Goal: Find specific page/section: Find specific page/section

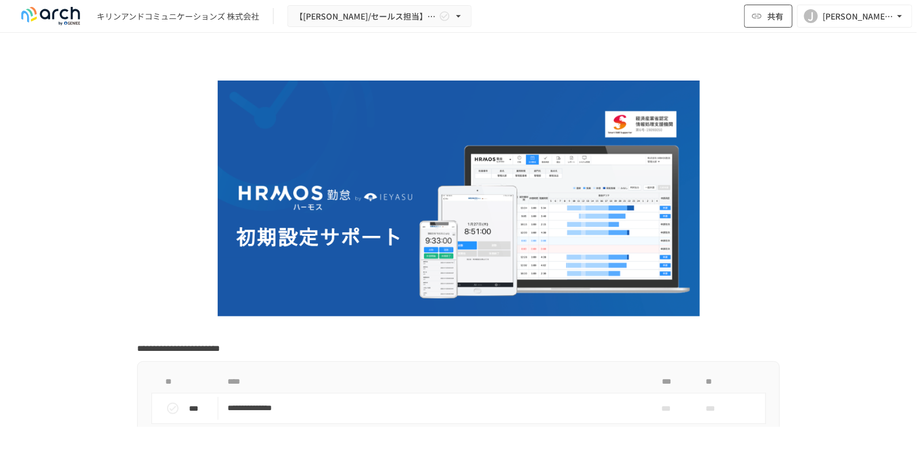
click at [781, 17] on span "共有" at bounding box center [775, 16] width 16 height 13
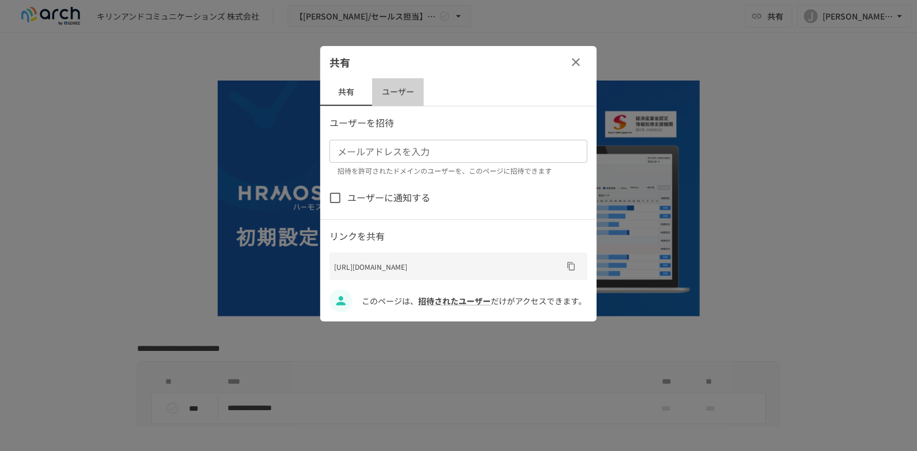
click at [395, 94] on button "ユーザー" at bounding box center [398, 92] width 52 height 28
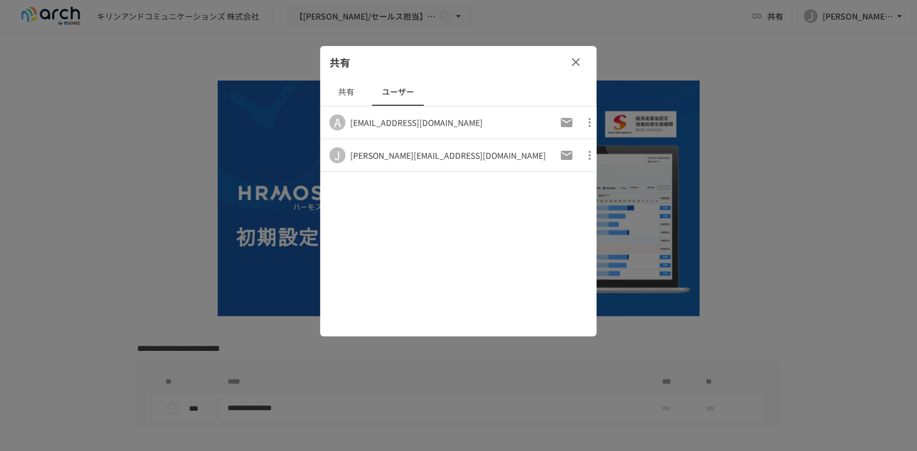
click at [375, 206] on div "共有 共有 ユーザー A akiko_hayata@kirin.co.jp J jin_kaneko@kirin.co.jp" at bounding box center [458, 191] width 276 height 291
click at [372, 214] on div "共有 共有 ユーザー A akiko_hayata@kirin.co.jp J jin_kaneko@kirin.co.jp" at bounding box center [458, 191] width 276 height 291
click at [477, 213] on div "共有 共有 ユーザー A akiko_hayata@kirin.co.jp J jin_kaneko@kirin.co.jp" at bounding box center [458, 191] width 276 height 291
click at [571, 58] on icon "button" at bounding box center [576, 62] width 14 height 14
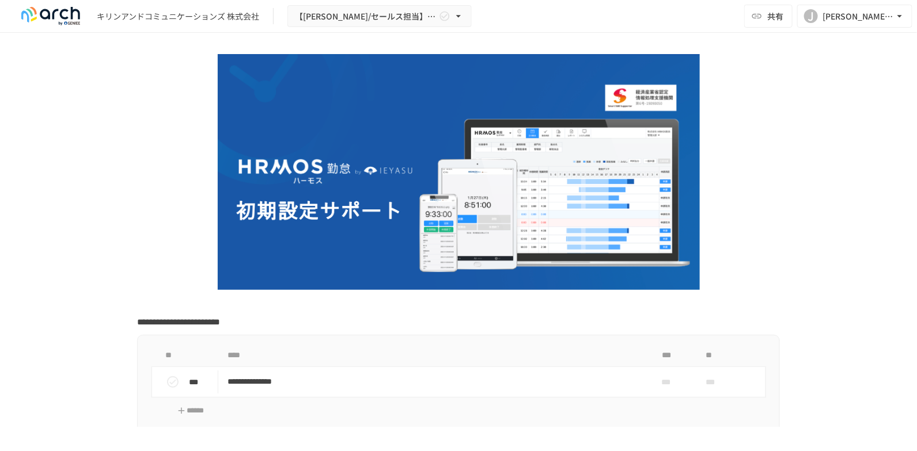
scroll to position [230, 0]
